Goal: Information Seeking & Learning: Learn about a topic

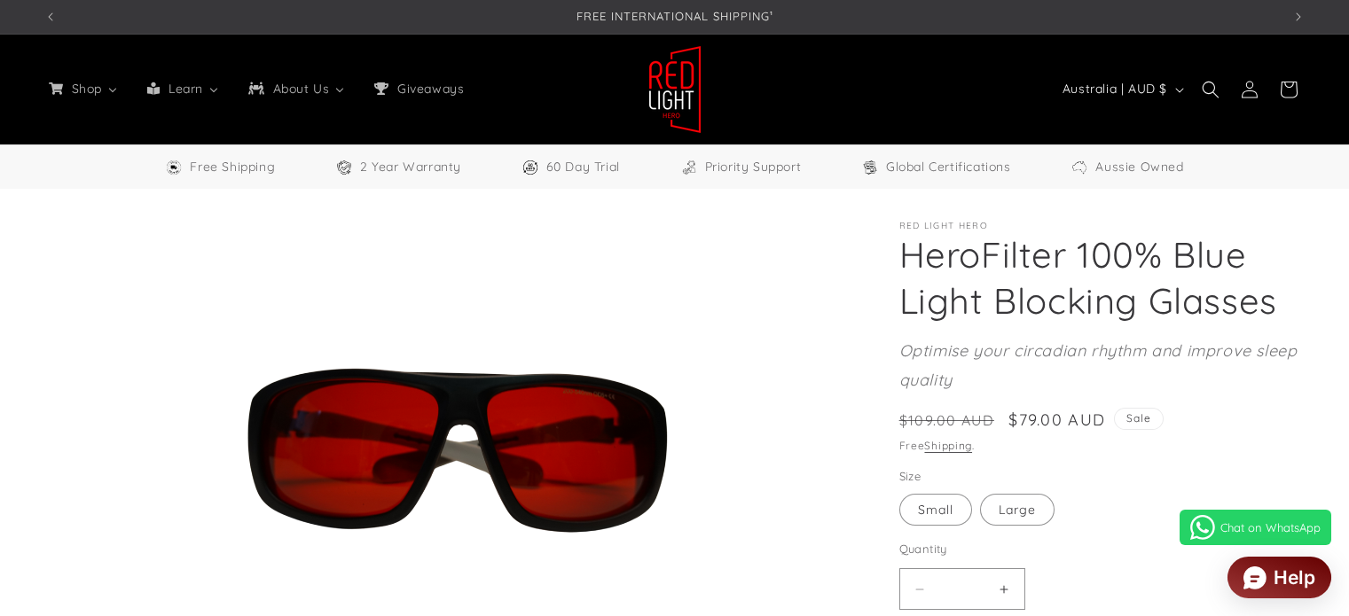
select select "**"
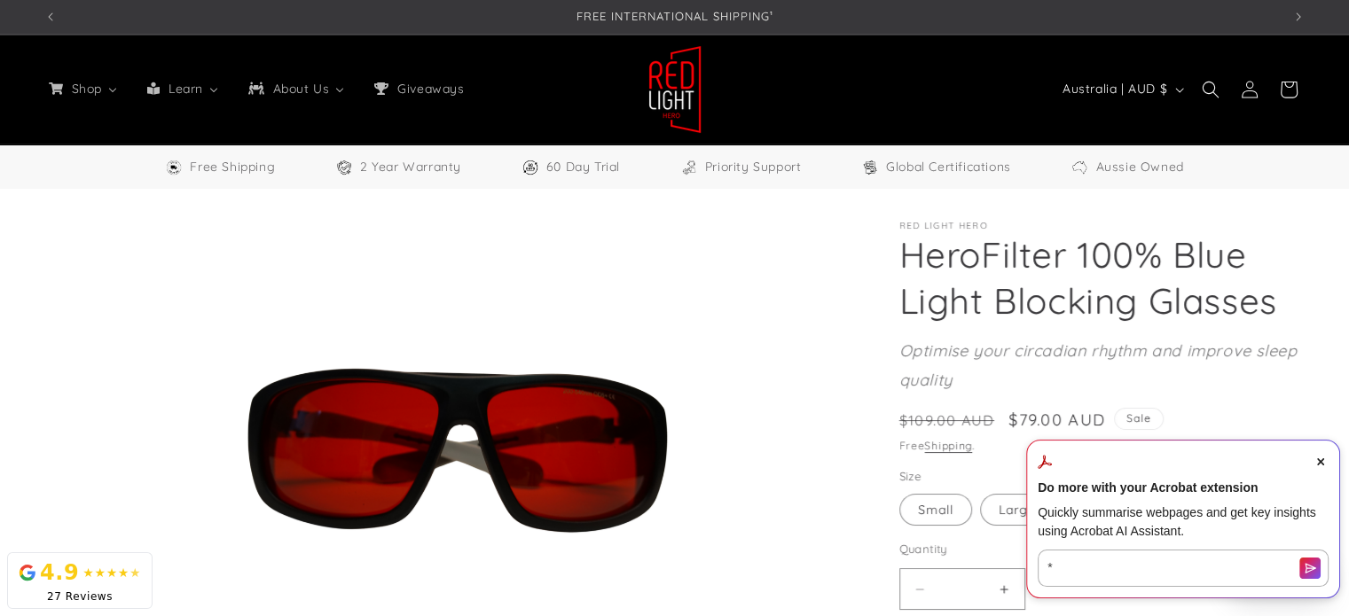
click at [1323, 460] on icon "Close Acrobat AI Assistant Dialog" at bounding box center [1320, 461] width 7 height 7
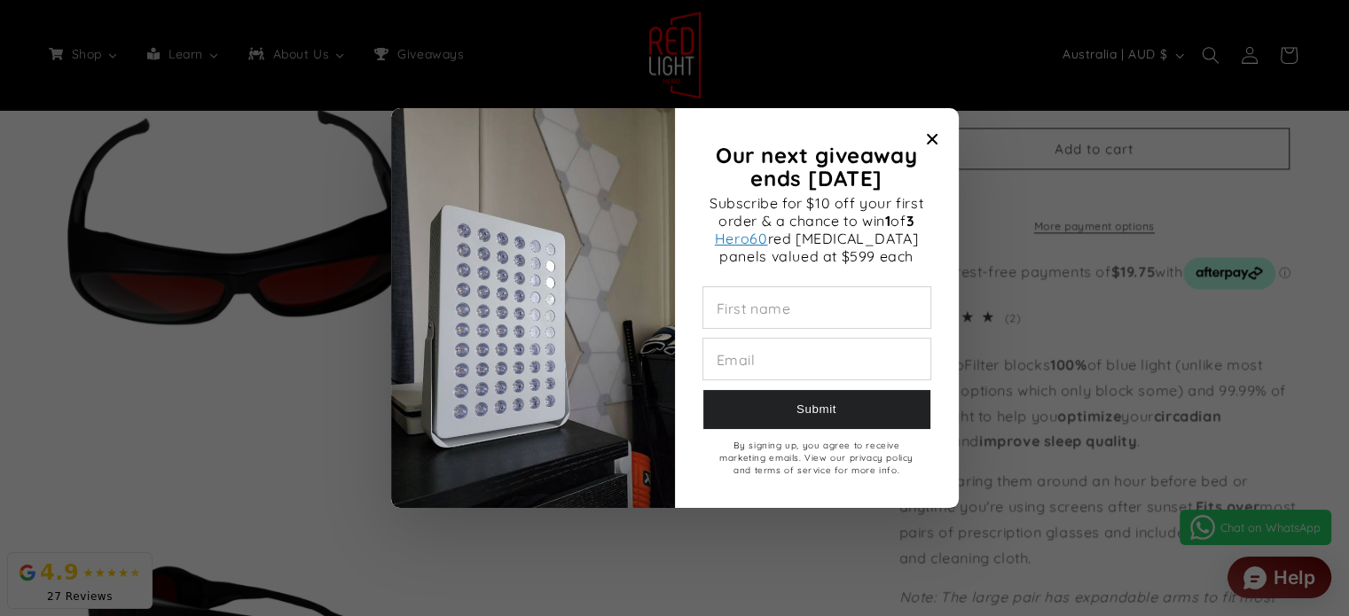
click at [935, 139] on icon "Close modal" at bounding box center [932, 139] width 11 height 11
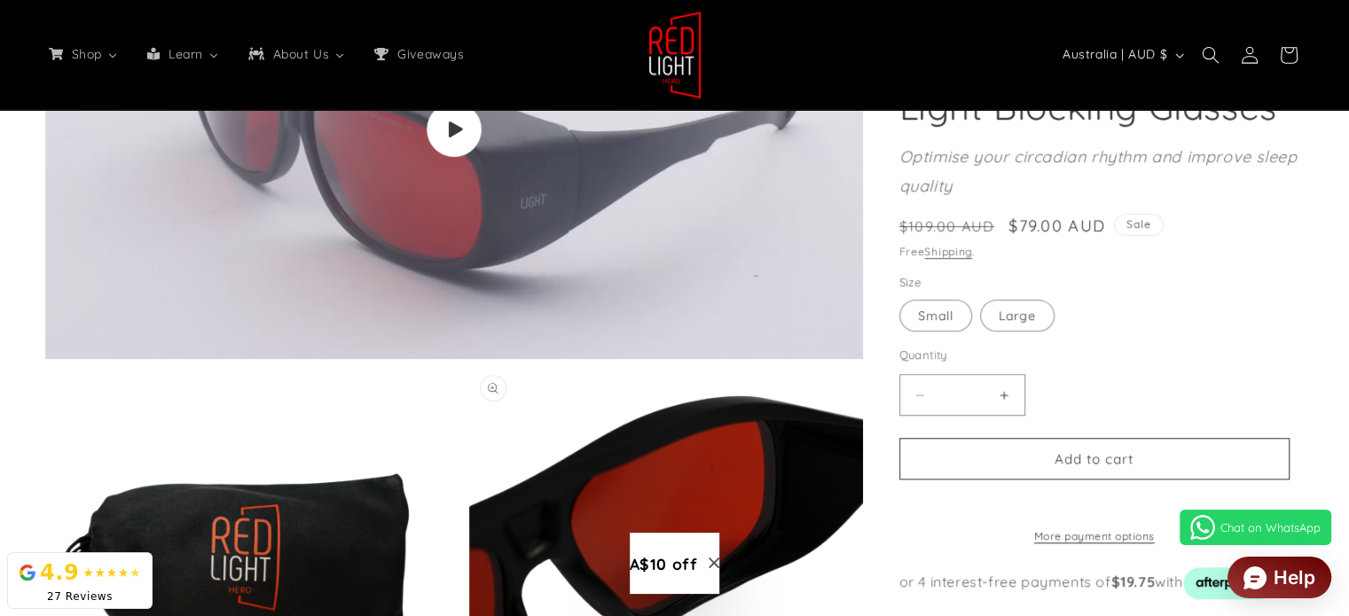
scroll to position [1153, 0]
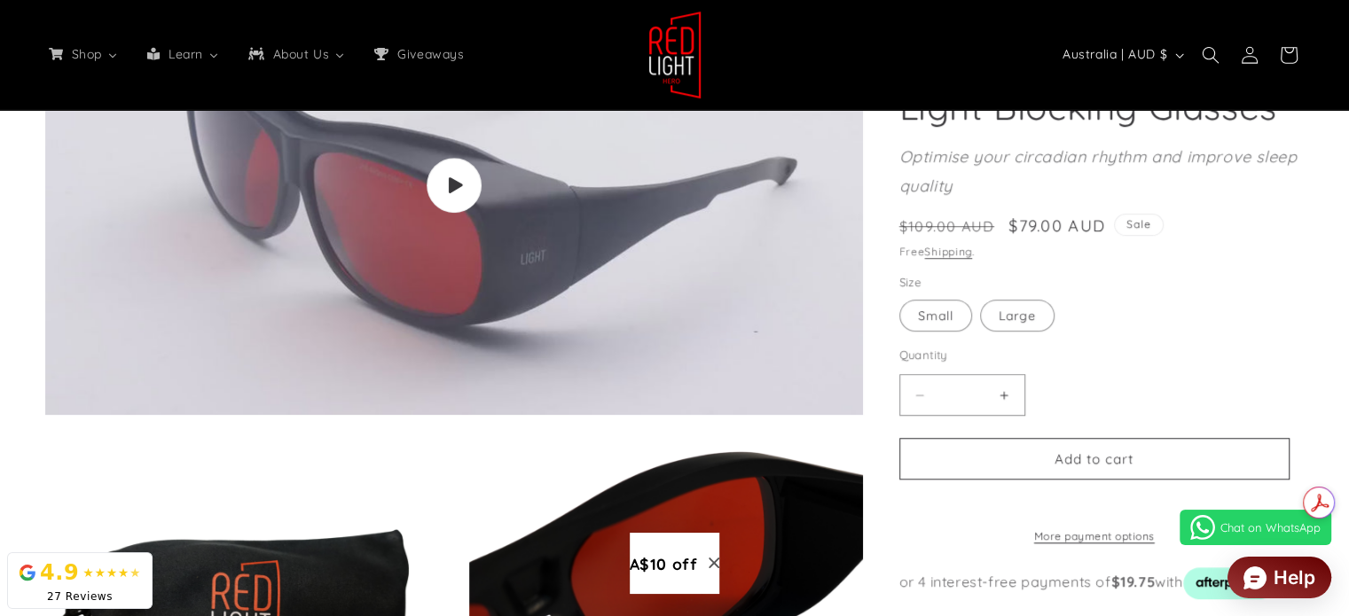
click at [715, 564] on icon "Close modal" at bounding box center [714, 563] width 11 height 11
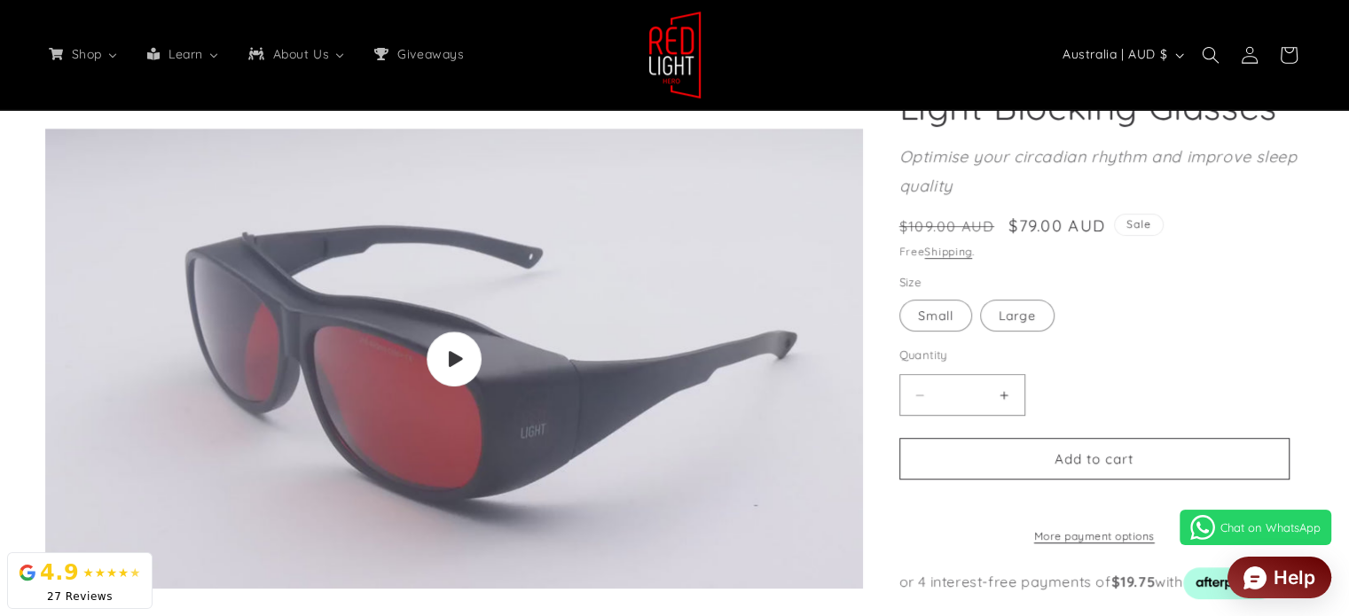
scroll to position [975, 0]
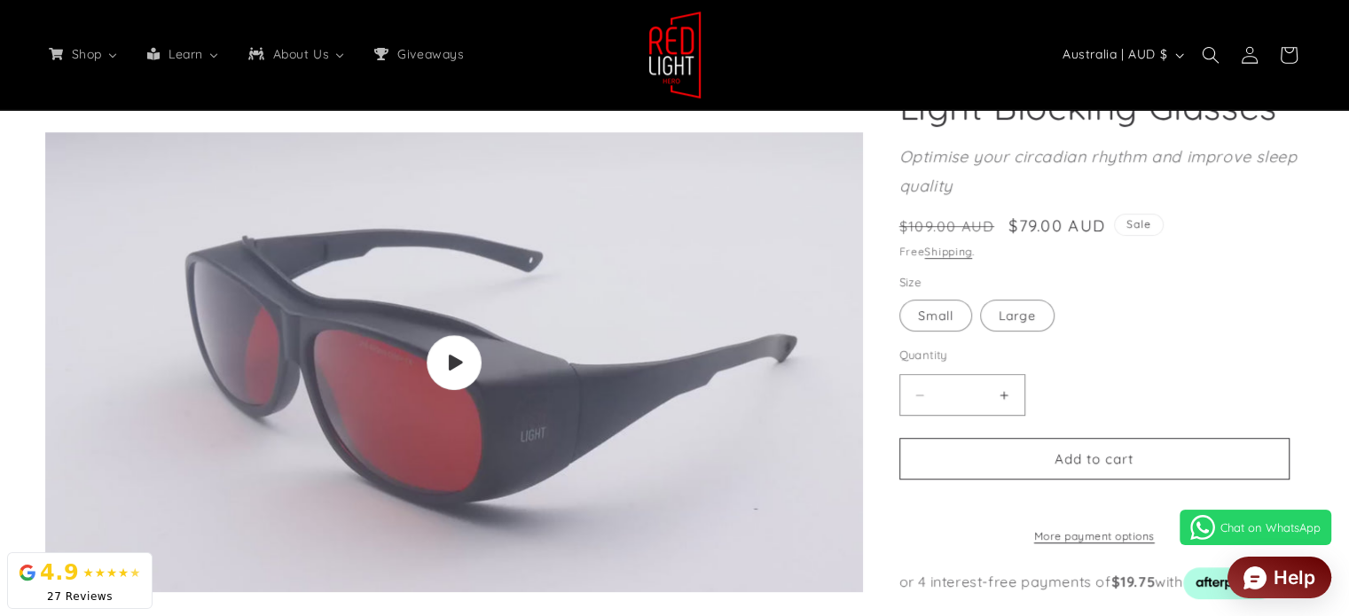
click at [474, 341] on img "Gallery Viewer" at bounding box center [454, 362] width 818 height 460
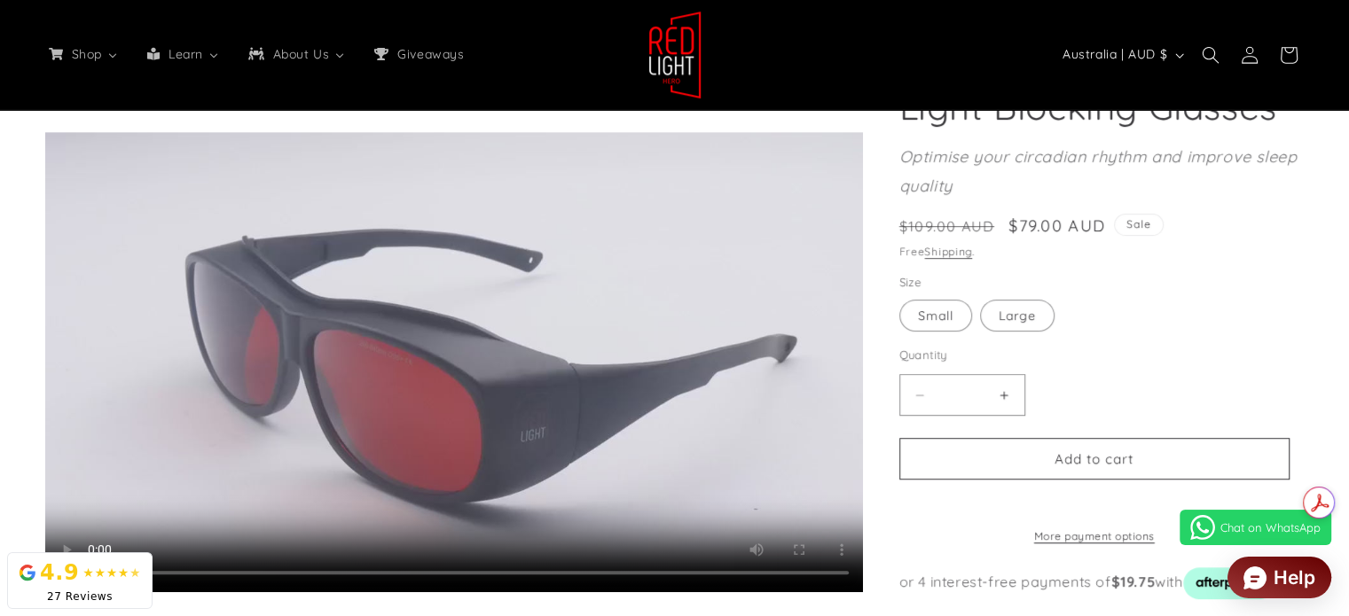
scroll to position [0, 2473]
click at [521, 427] on video "HeroFilter 100% Blue Light Blocking Glasses" at bounding box center [454, 362] width 818 height 460
click at [539, 395] on video "HeroFilter 100% Blue Light Blocking Glasses" at bounding box center [454, 362] width 818 height 460
click at [546, 380] on video "HeroFilter 100% Blue Light Blocking Glasses" at bounding box center [454, 362] width 818 height 460
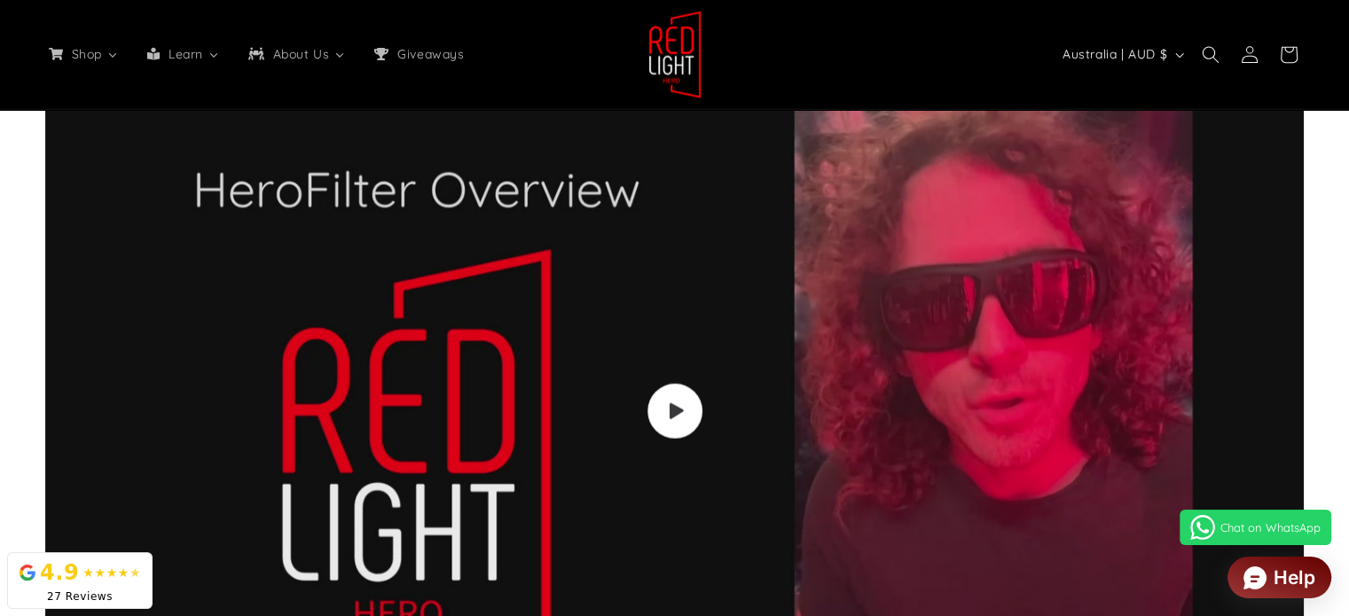
scroll to position [4434, 0]
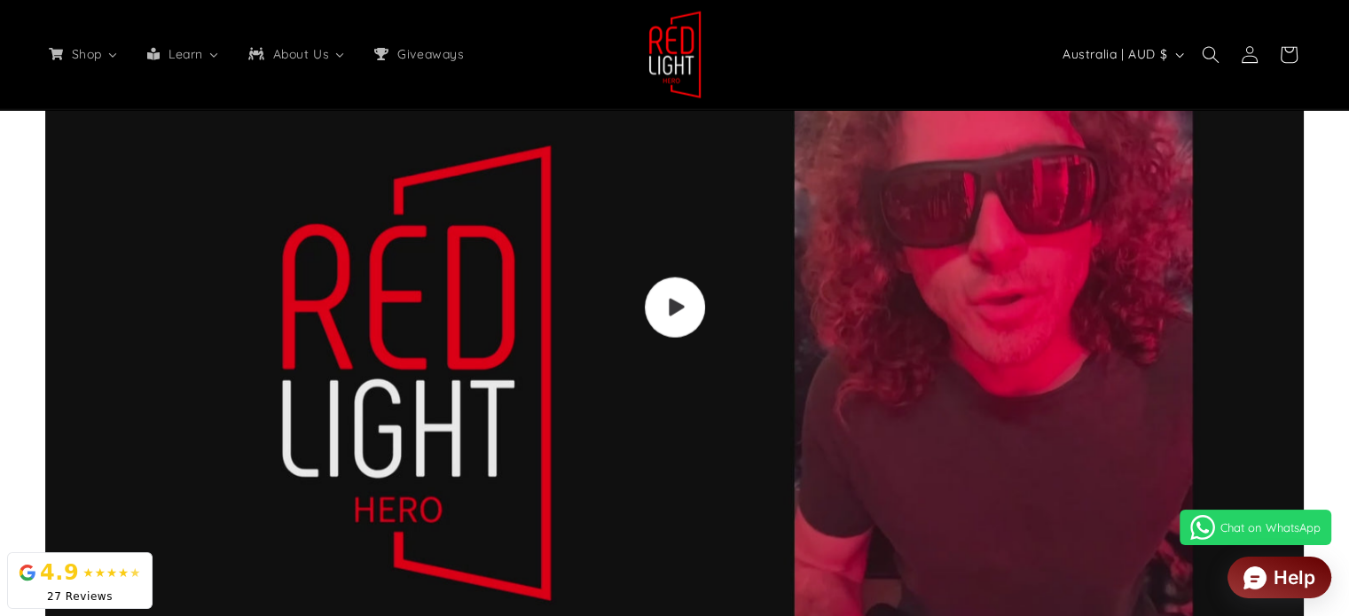
click at [677, 318] on span "Load video: Video walkthrough of Red Light Hero red light therapy panels and de…" at bounding box center [674, 308] width 60 height 60
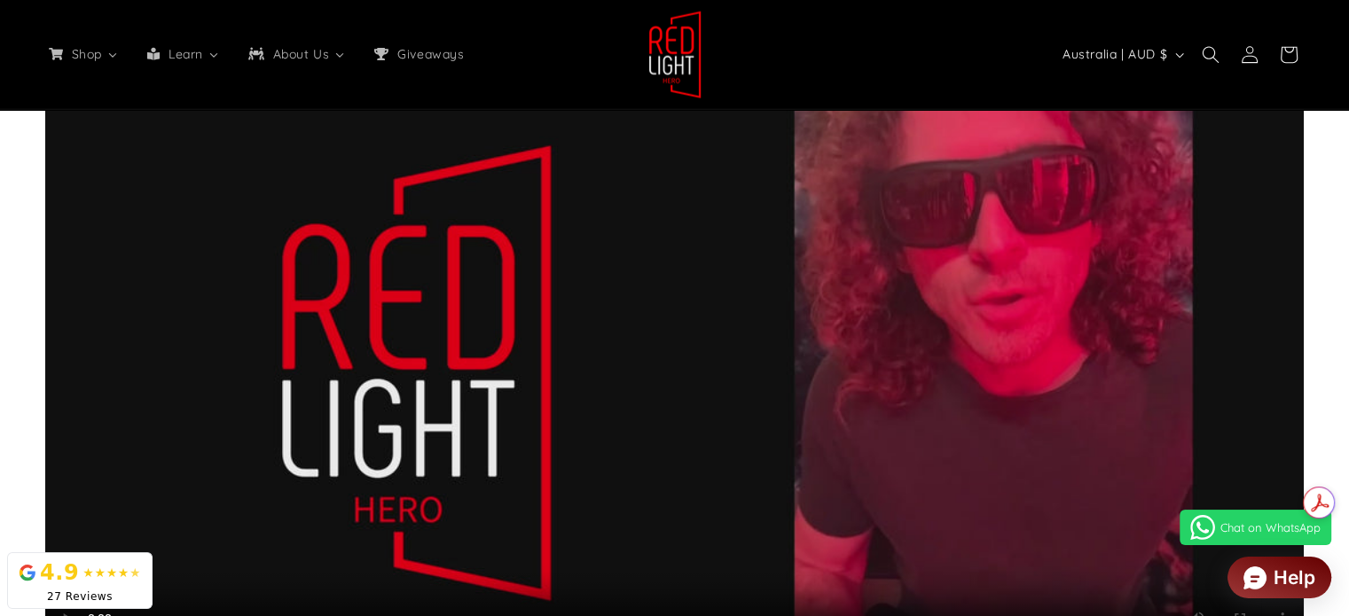
scroll to position [0, 3710]
click at [693, 413] on video at bounding box center [674, 308] width 1258 height 708
click at [792, 407] on video at bounding box center [674, 308] width 1258 height 708
